Goal: Obtain resource: Download file/media

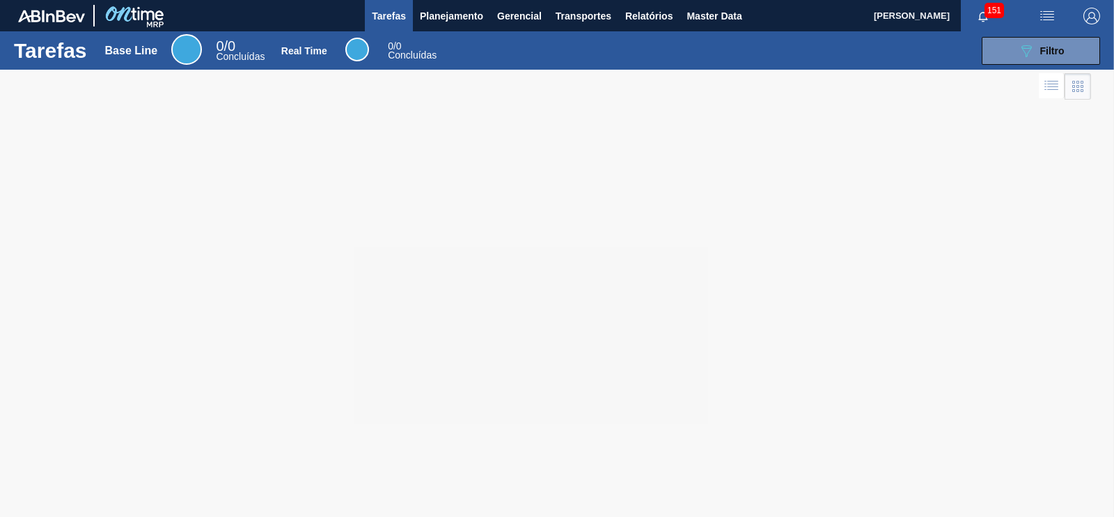
click at [916, 242] on div at bounding box center [557, 293] width 1114 height 447
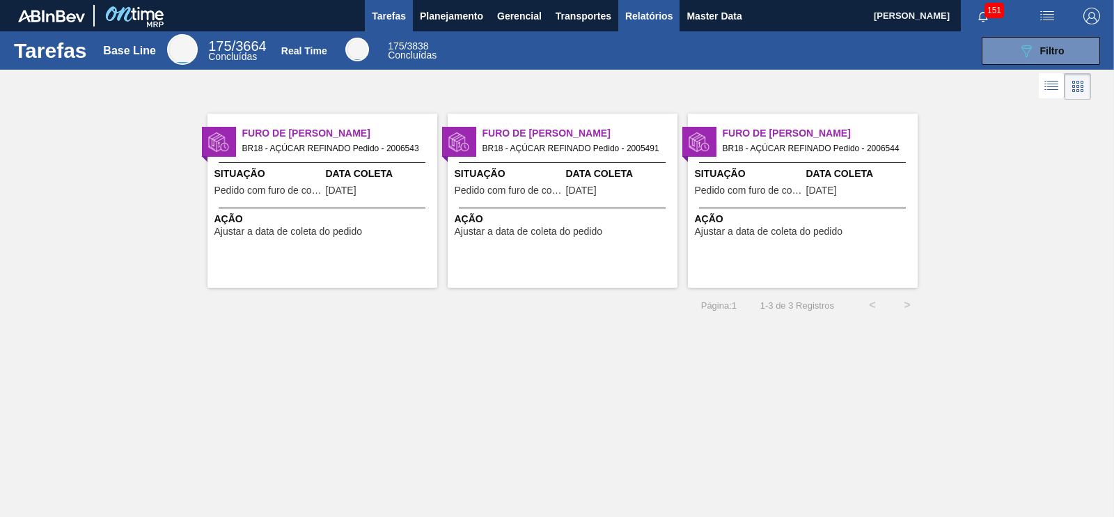
click at [651, 20] on span "Relatórios" at bounding box center [648, 16] width 47 height 17
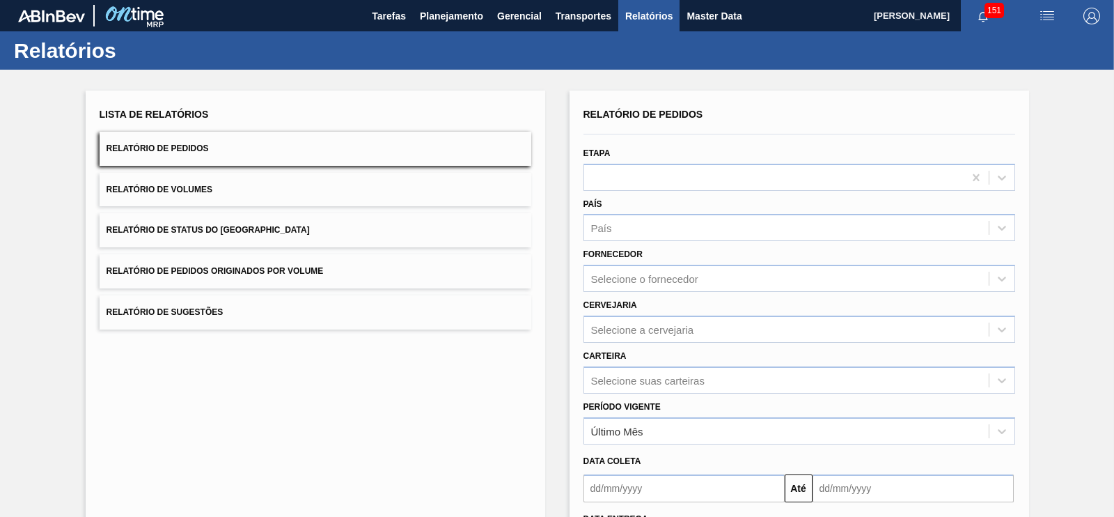
click at [384, 271] on button "Relatório de Pedidos Originados por Volume" at bounding box center [316, 271] width 432 height 34
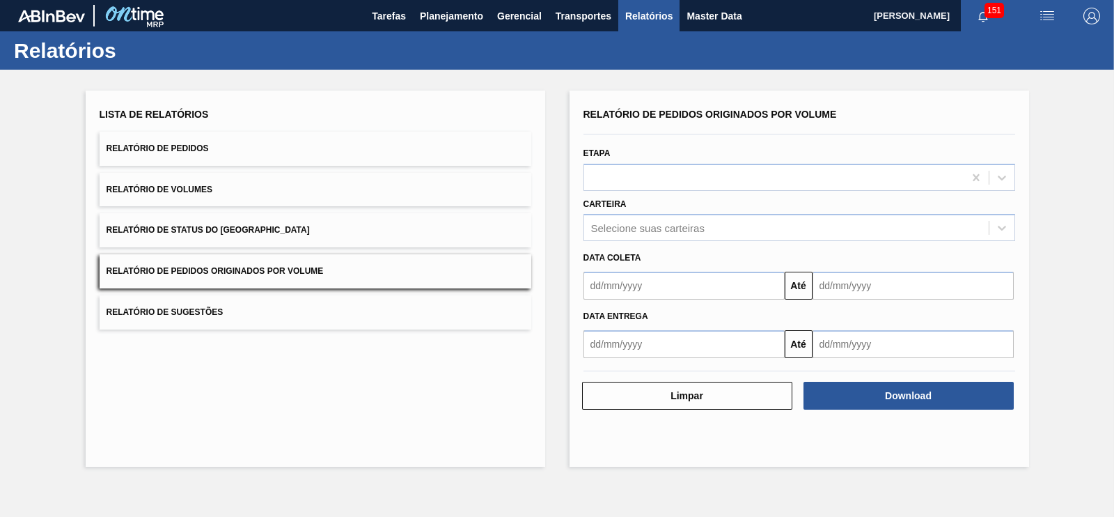
click at [610, 283] on input "text" at bounding box center [684, 286] width 201 height 28
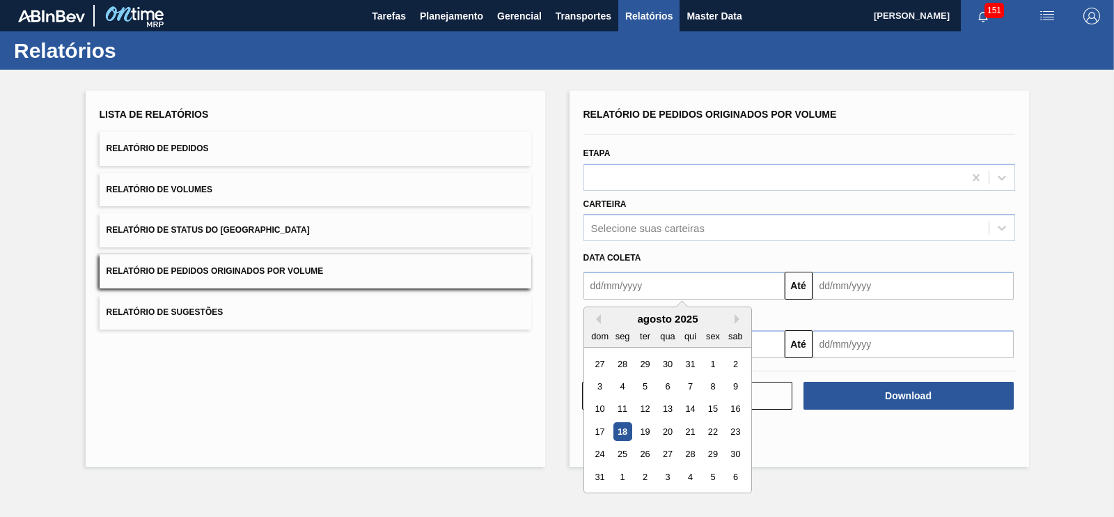
click at [700, 364] on div "27 28 29 30 31 1 2" at bounding box center [667, 363] width 158 height 22
click at [710, 359] on div "1" at bounding box center [712, 363] width 19 height 19
type input "[DATE]"
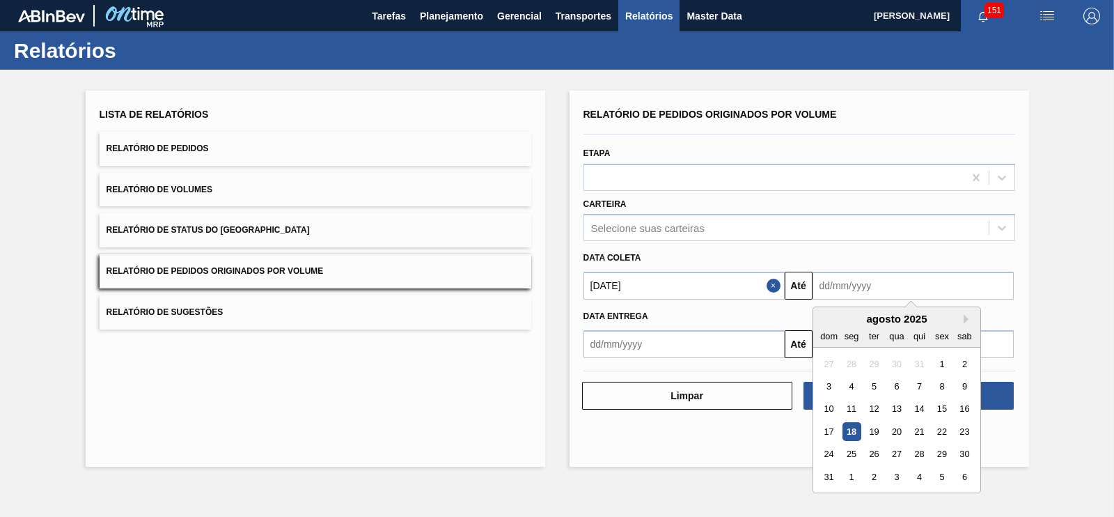
click at [841, 288] on input "text" at bounding box center [913, 286] width 201 height 28
drag, startPoint x: 836, startPoint y: 474, endPoint x: 833, endPoint y: 451, distance: 23.2
click at [836, 474] on div "31" at bounding box center [829, 476] width 19 height 19
type input "[DATE]"
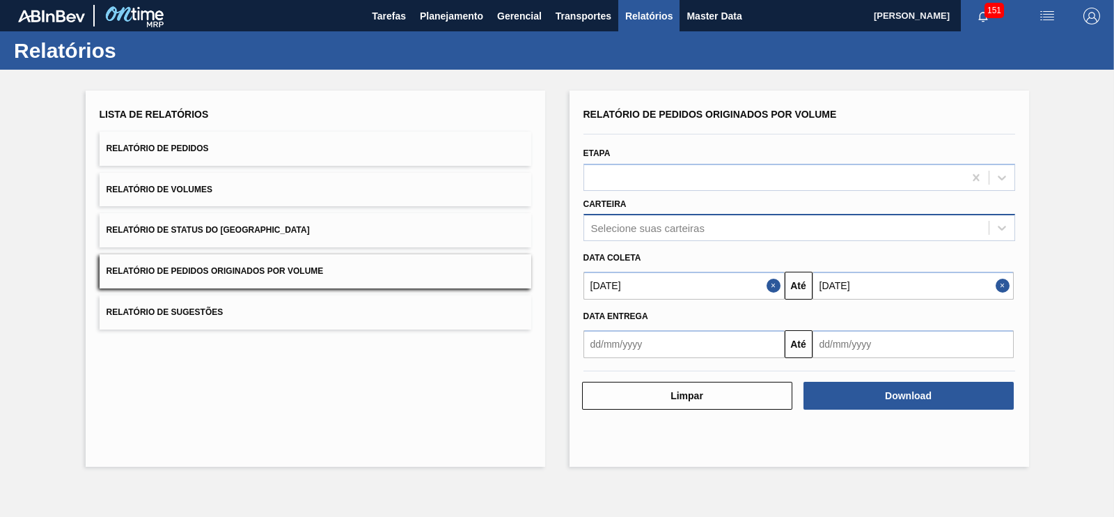
click at [665, 228] on div "Selecione suas carteiras" at bounding box center [648, 228] width 114 height 12
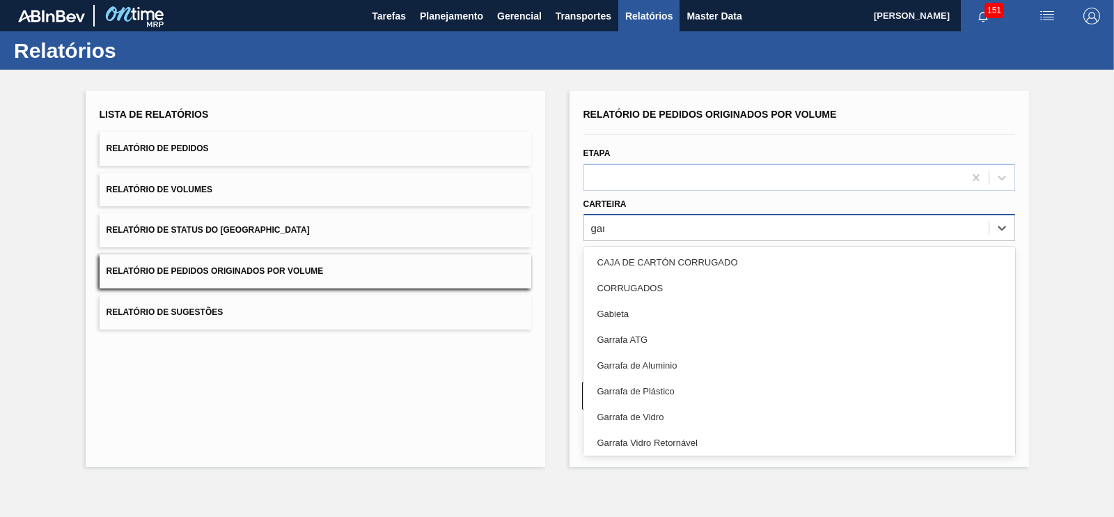
type input "garr"
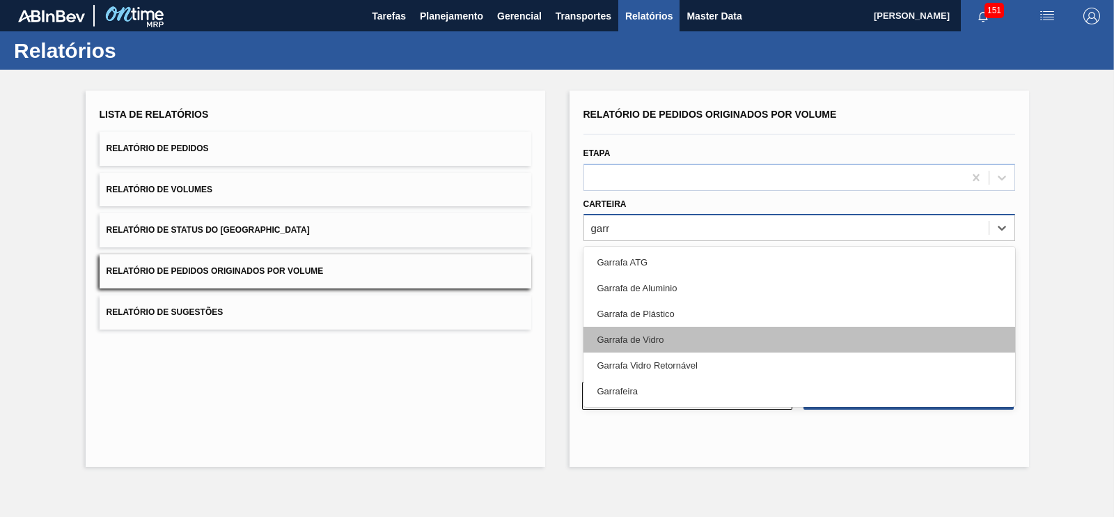
click at [643, 338] on div "Garrafa de Vidro" at bounding box center [800, 340] width 432 height 26
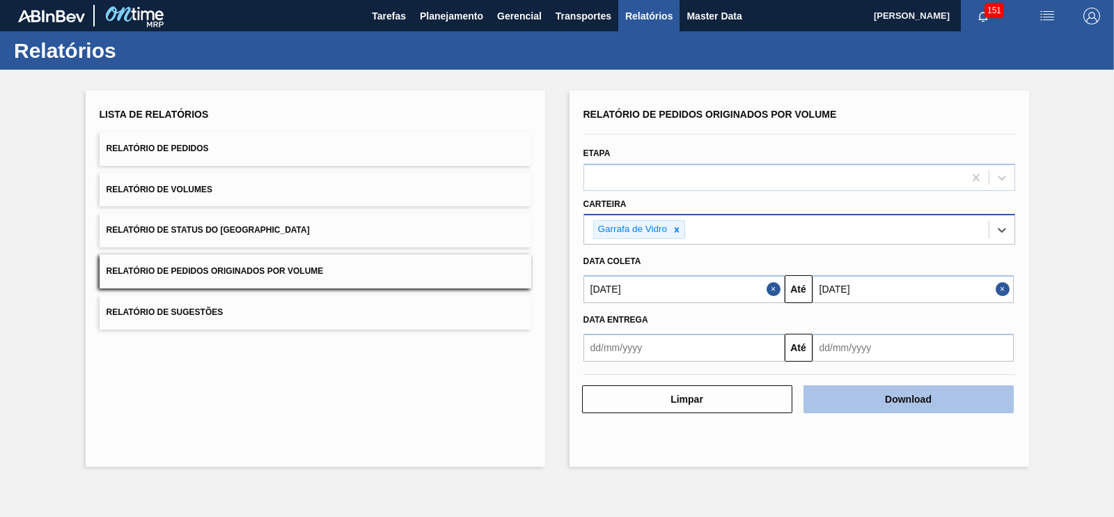
click at [885, 397] on button "Download" at bounding box center [909, 399] width 210 height 28
